Goal: Information Seeking & Learning: Understand process/instructions

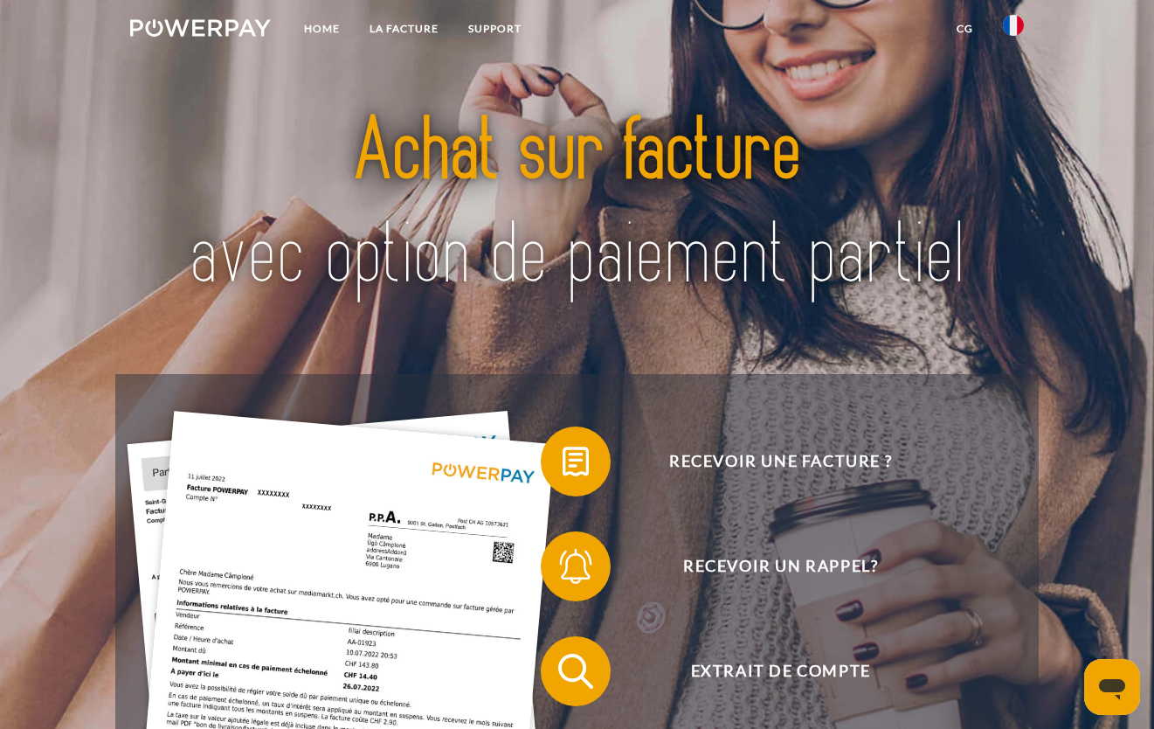
click at [1019, 25] on img at bounding box center [1013, 25] width 21 height 21
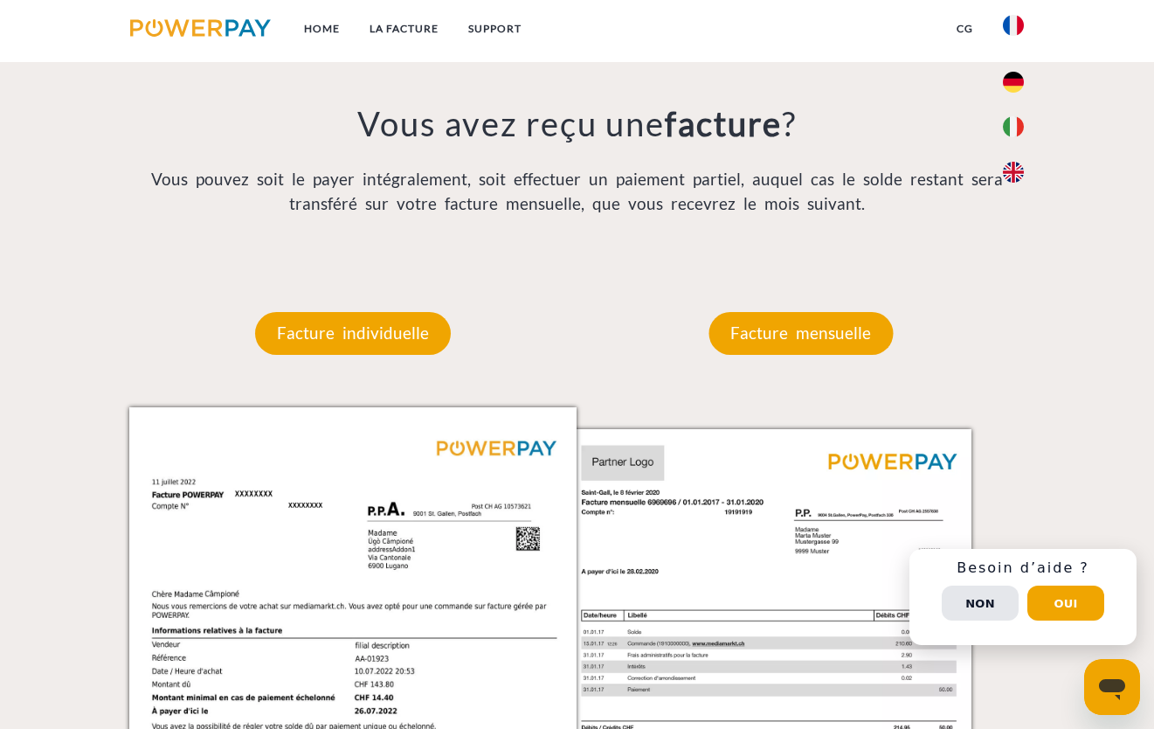
scroll to position [1449, 0]
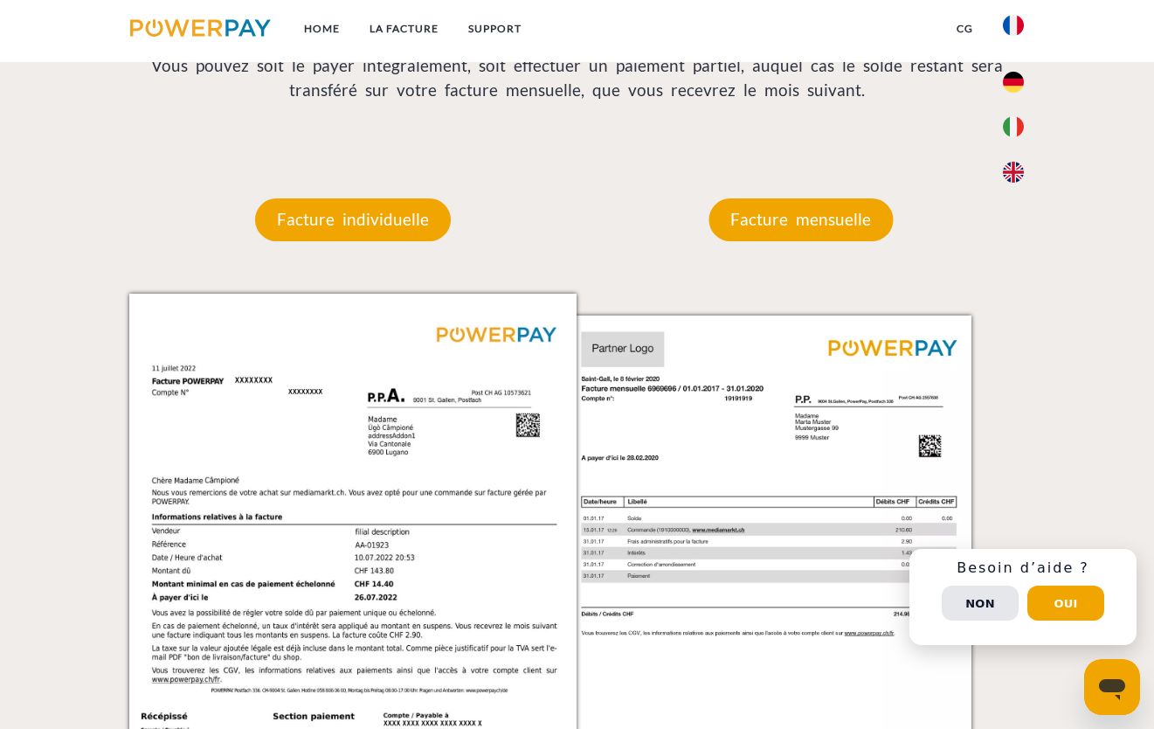
click at [771, 199] on div "Facture mensuelle" at bounding box center [800, 219] width 289 height 147
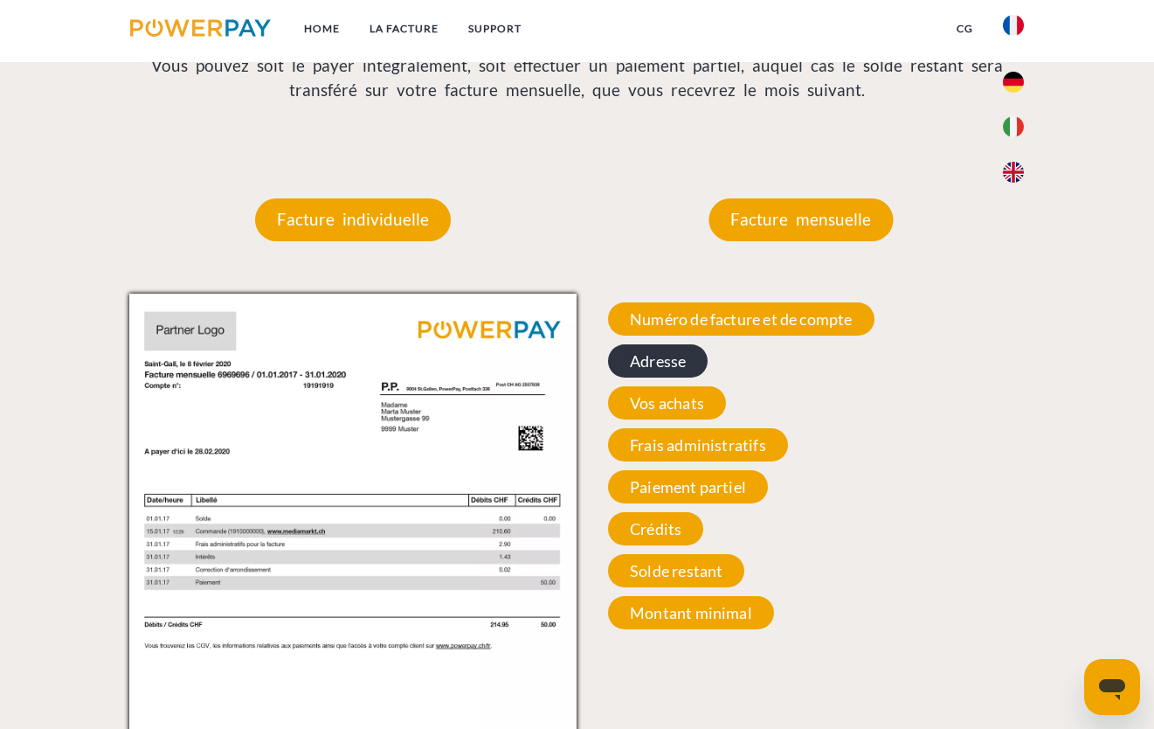
click at [688, 368] on span "Adresse" at bounding box center [658, 360] width 100 height 33
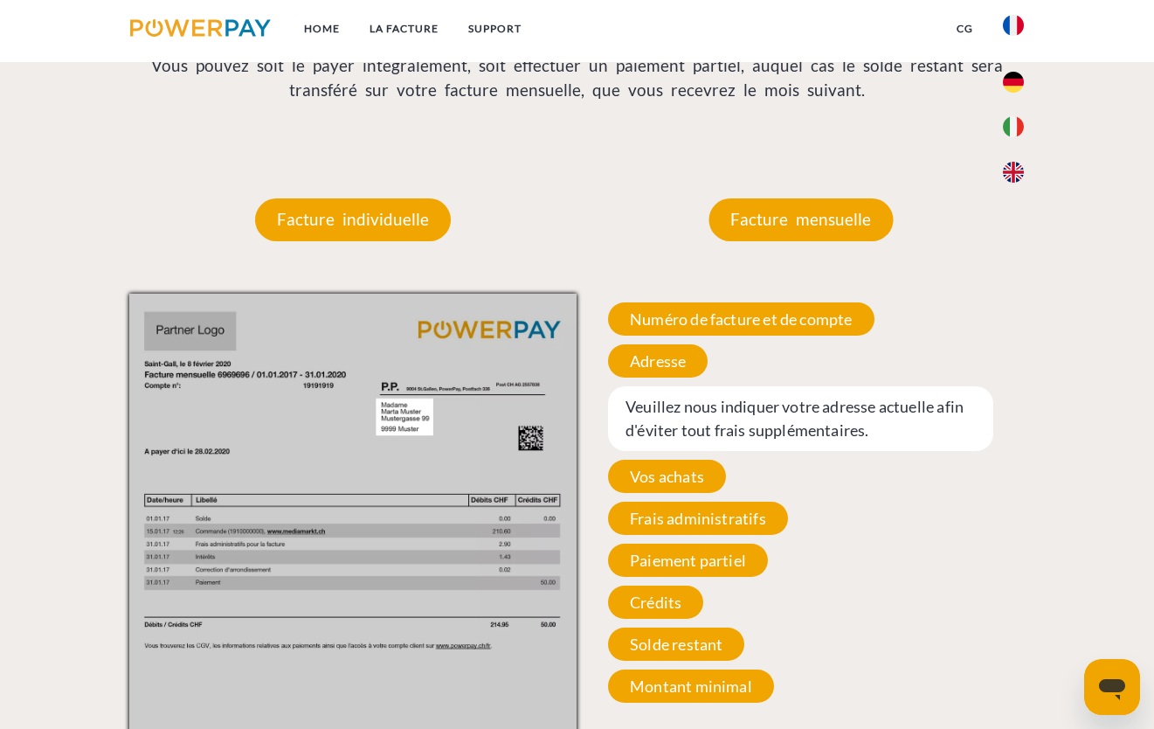
click at [704, 410] on span "Veuillez nous indiquer votre adresse actuelle afin d'éviter tout frais suppléme…" at bounding box center [800, 418] width 385 height 65
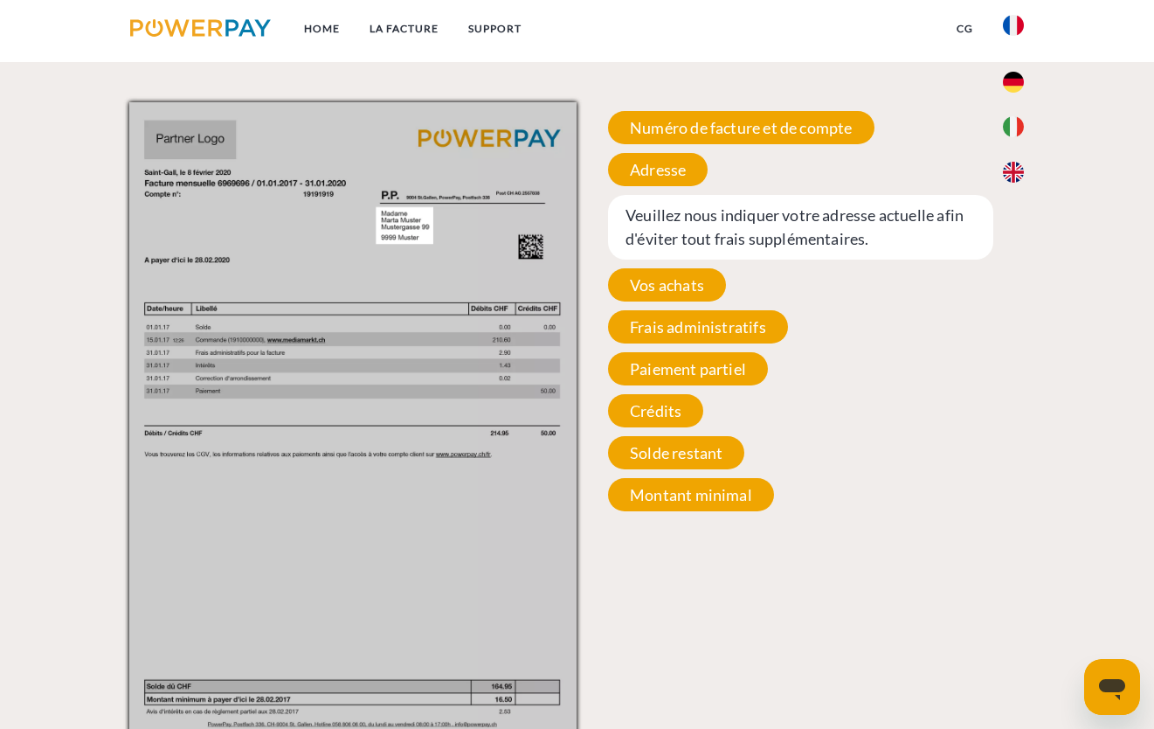
scroll to position [1623, 0]
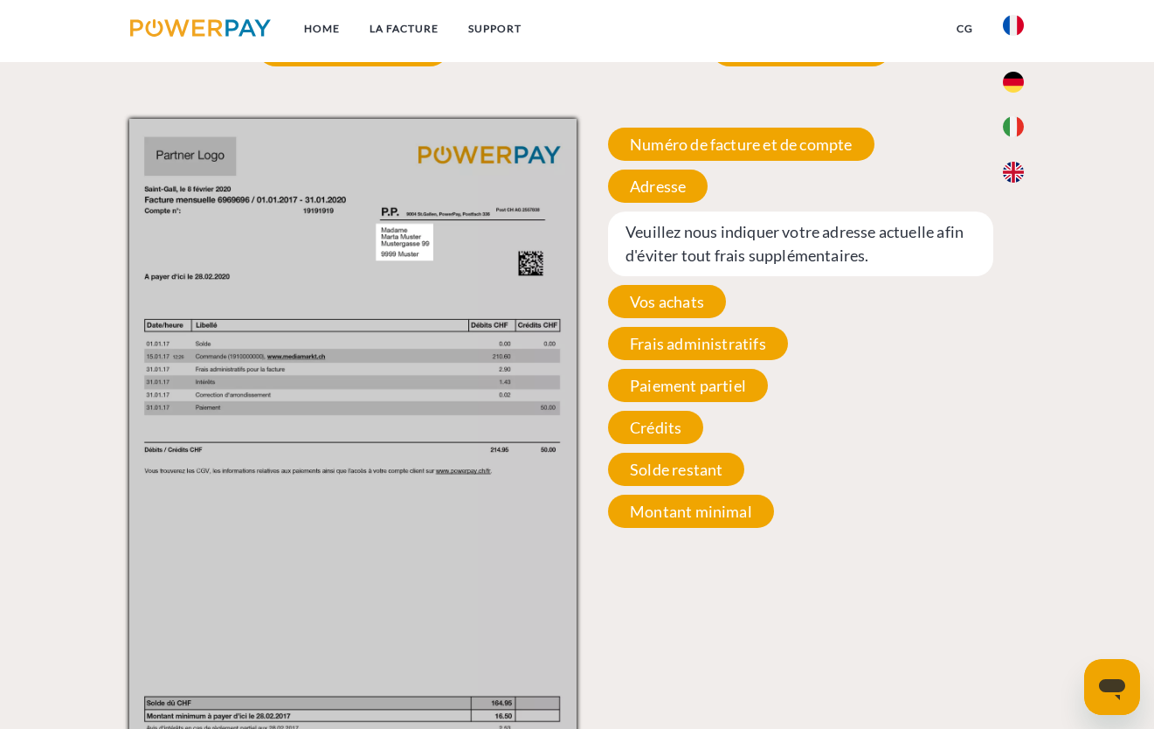
click at [665, 253] on span "Veuillez nous indiquer votre adresse actuelle afin d'éviter tout frais suppléme…" at bounding box center [800, 243] width 385 height 65
drag, startPoint x: 665, startPoint y: 253, endPoint x: 659, endPoint y: 194, distance: 58.9
click at [659, 194] on span "Adresse" at bounding box center [658, 186] width 100 height 33
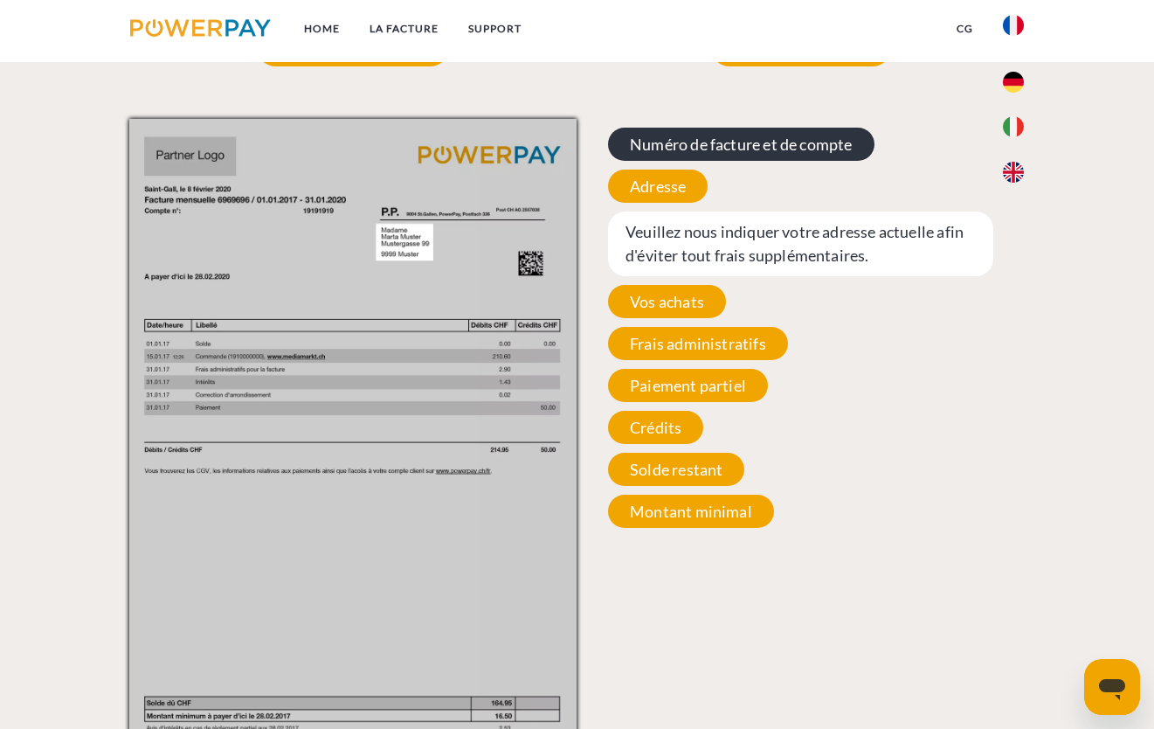
click at [662, 156] on span "Numéro de facture et de compte" at bounding box center [741, 144] width 266 height 33
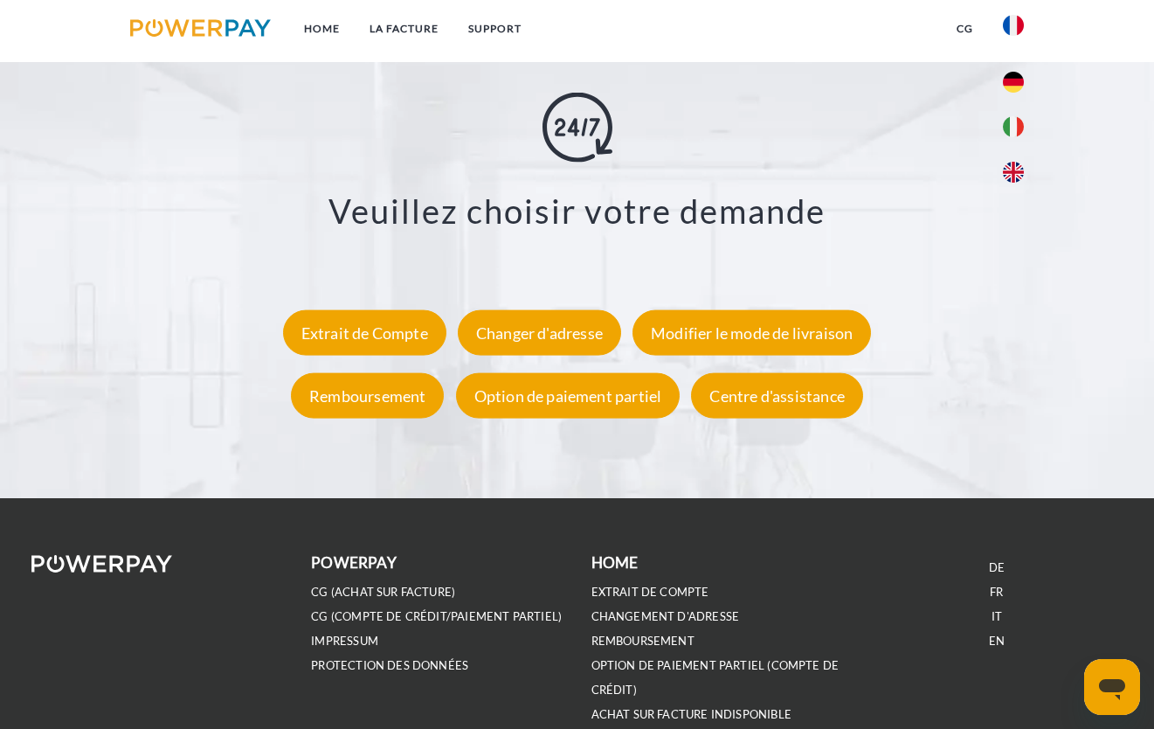
scroll to position [3021, 0]
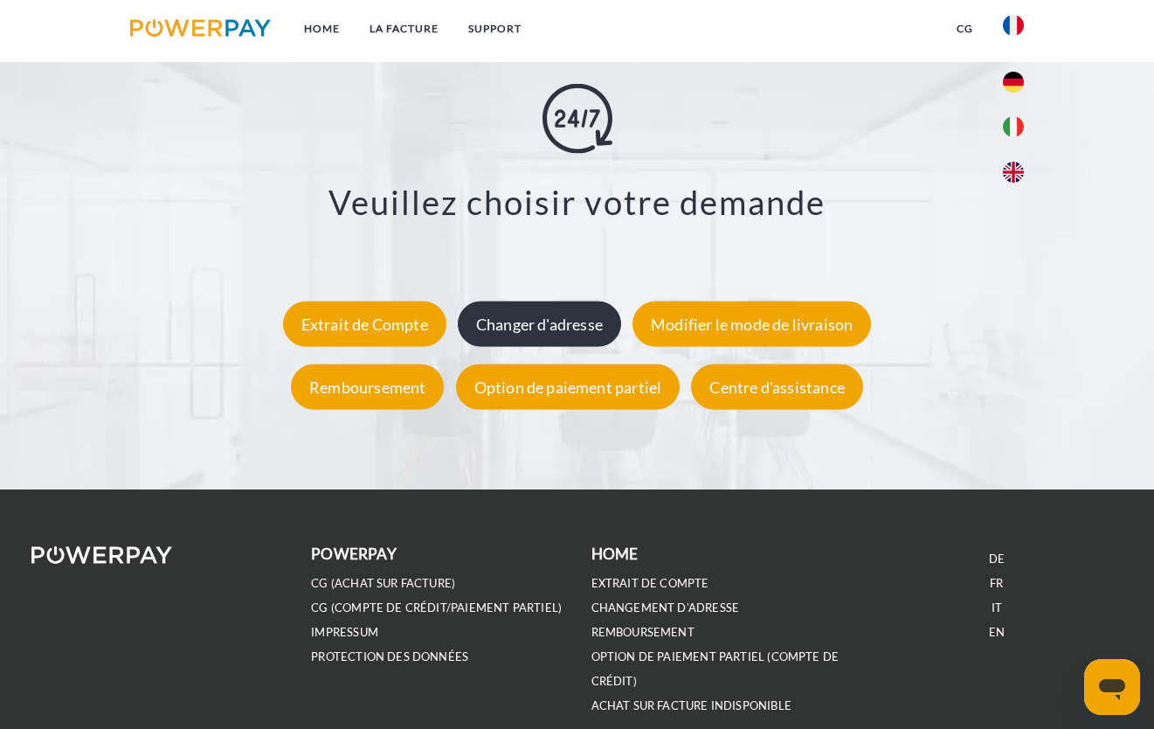
click at [493, 330] on div "Changer d'adresse" at bounding box center [539, 323] width 163 height 45
